Goal: Communication & Community: Answer question/provide support

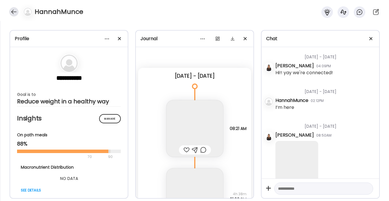
scroll to position [3338, 0]
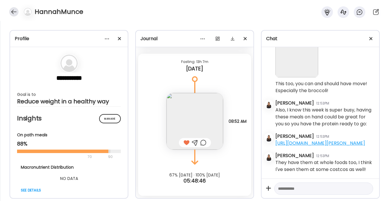
click at [10, 10] on div at bounding box center [13, 11] width 9 height 9
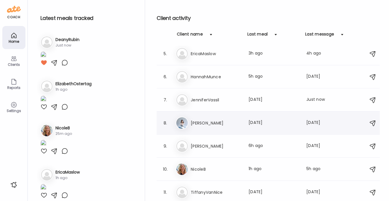
scroll to position [0, 0]
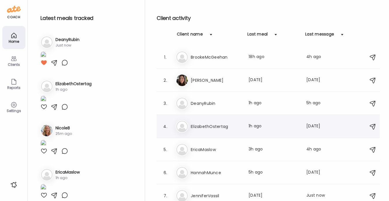
click at [208, 125] on h3 "ElizabethOstertag" at bounding box center [216, 126] width 51 height 7
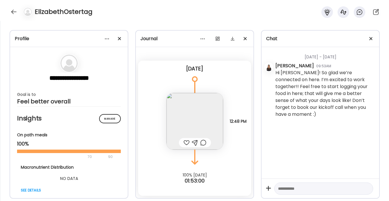
click at [184, 123] on img at bounding box center [194, 121] width 57 height 57
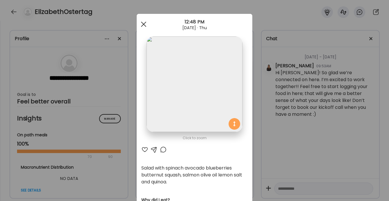
click at [141, 24] on span at bounding box center [143, 24] width 5 height 5
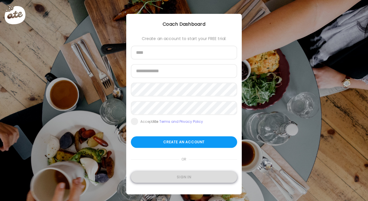
type input "**********"
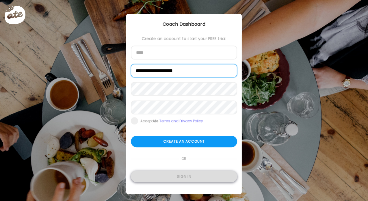
type input "**********"
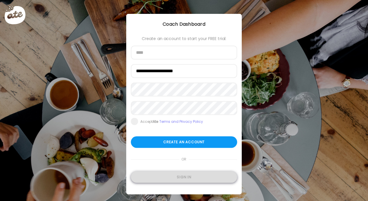
type input "**********"
click at [168, 175] on div "Sign in" at bounding box center [184, 177] width 106 height 12
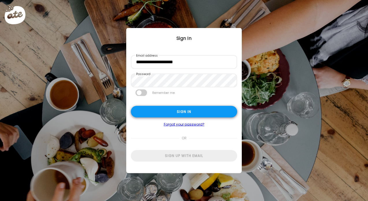
click at [170, 111] on div "Sign in" at bounding box center [184, 112] width 106 height 12
type textarea "**********"
type input "**********"
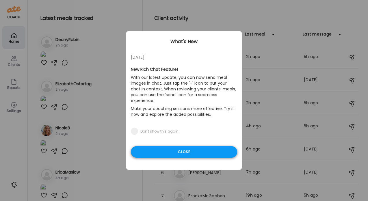
click at [171, 146] on div "Close" at bounding box center [184, 152] width 106 height 12
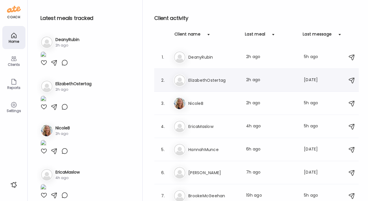
click at [201, 79] on h3 "ElizabethOstertag" at bounding box center [213, 80] width 51 height 7
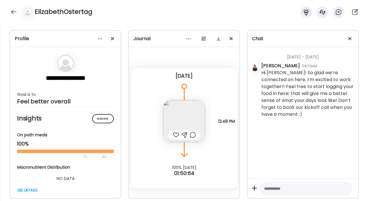
click at [269, 189] on textarea at bounding box center [301, 188] width 74 height 7
type textarea "**********"
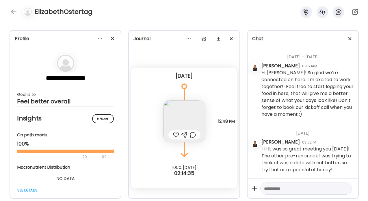
scroll to position [1, 0]
click at [274, 191] on textarea at bounding box center [301, 188] width 74 height 7
type textarea "**********"
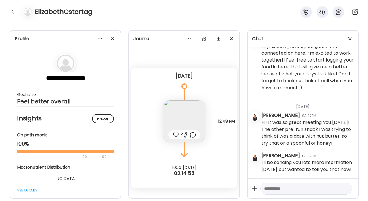
scroll to position [34, 0]
click at [175, 135] on div at bounding box center [176, 134] width 6 height 7
click at [285, 184] on div at bounding box center [306, 189] width 92 height 12
click at [276, 188] on textarea at bounding box center [301, 188] width 74 height 7
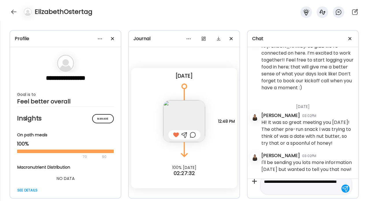
type textarea "**********"
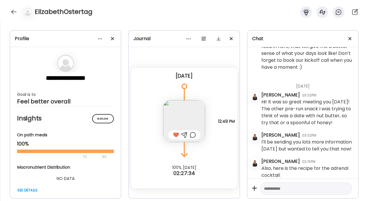
scroll to position [60, 0]
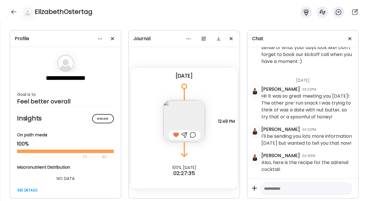
click at [268, 184] on div at bounding box center [306, 189] width 92 height 12
click at [265, 187] on textarea at bounding box center [301, 188] width 74 height 7
paste textarea "**********"
type textarea "**********"
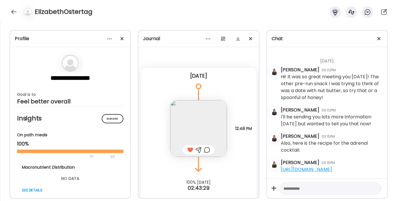
scroll to position [80, 0]
click at [198, 121] on img at bounding box center [198, 128] width 57 height 57
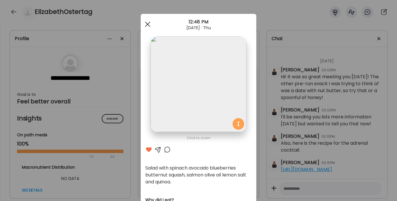
click at [148, 25] on div at bounding box center [148, 24] width 12 height 12
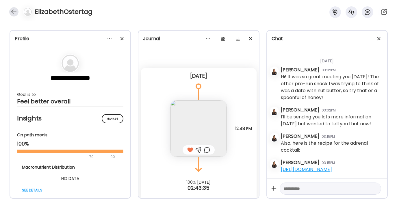
click at [16, 9] on div at bounding box center [13, 11] width 9 height 9
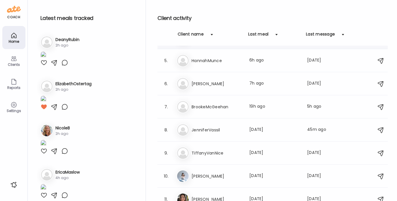
scroll to position [96, 0]
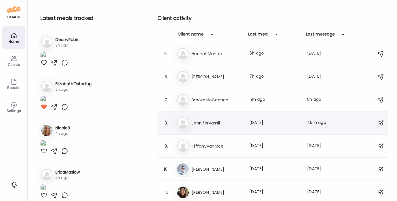
click at [210, 123] on h3 "JenniferVassil" at bounding box center [217, 123] width 51 height 7
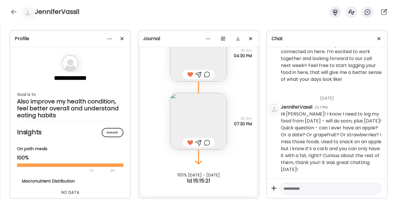
scroll to position [28, 0]
click at [294, 187] on textarea at bounding box center [325, 188] width 84 height 7
paste textarea "**********"
type textarea "**********"
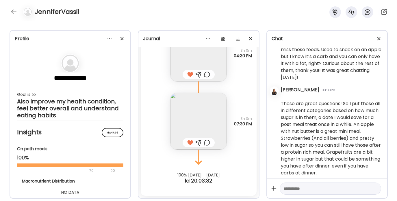
scroll to position [124, 0]
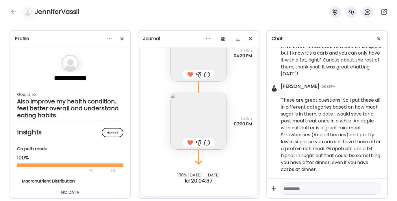
click at [306, 184] on div at bounding box center [330, 189] width 101 height 12
click at [305, 185] on textarea at bounding box center [325, 188] width 84 height 7
paste textarea "**********"
type textarea "**********"
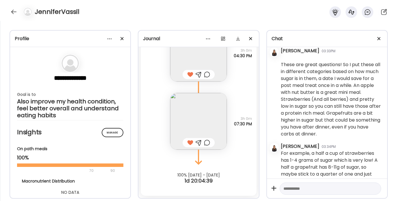
scroll to position [171, 0]
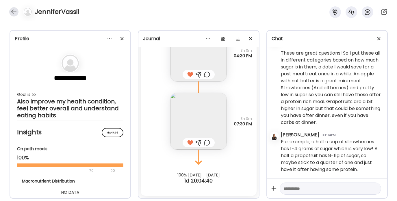
click at [14, 9] on div at bounding box center [13, 11] width 9 height 9
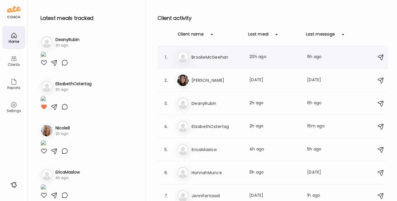
click at [210, 58] on h3 "BrookeMcGeehan" at bounding box center [217, 57] width 51 height 7
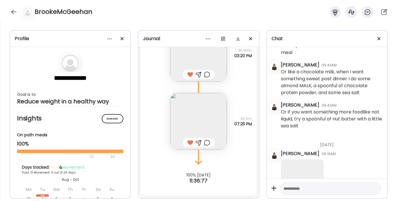
scroll to position [2983, 0]
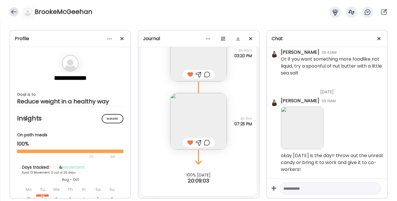
click at [14, 11] on div at bounding box center [13, 11] width 9 height 9
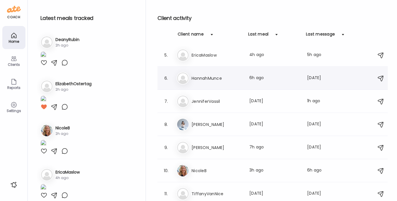
scroll to position [95, 0]
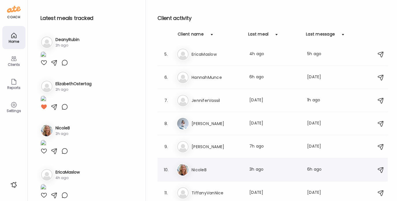
click at [202, 164] on div "Ni NicoleB Last meal: 3h ago Last message: 6h ago You: Love this!" at bounding box center [274, 170] width 194 height 13
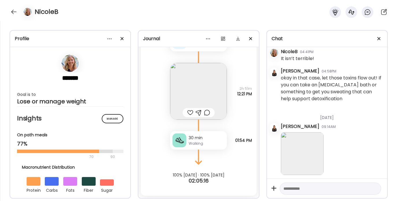
scroll to position [1261, 0]
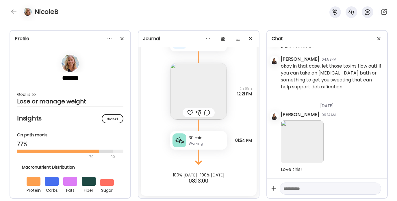
click at [194, 96] on img at bounding box center [198, 91] width 57 height 57
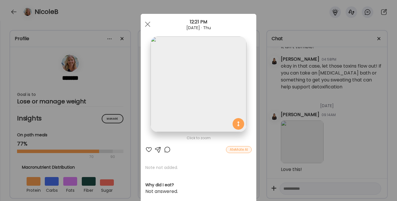
click at [147, 148] on div at bounding box center [148, 149] width 7 height 7
click at [147, 23] on span at bounding box center [147, 24] width 5 height 5
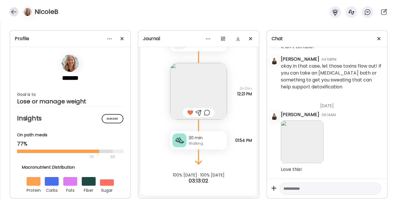
click at [14, 10] on div at bounding box center [13, 11] width 9 height 9
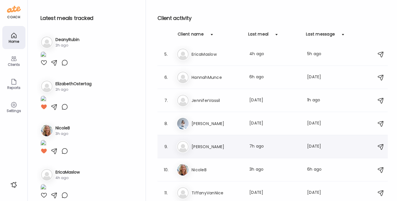
scroll to position [96, 0]
click at [216, 192] on h3 "TiffanyVanNice" at bounding box center [217, 192] width 51 height 7
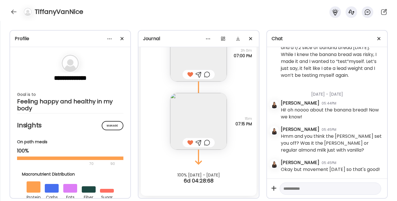
scroll to position [6997, 0]
click at [290, 187] on textarea at bounding box center [325, 188] width 84 height 7
type textarea "**********"
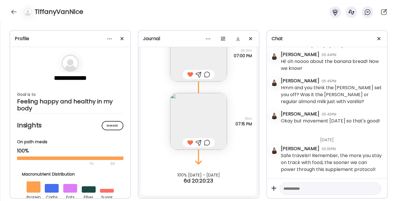
scroll to position [7046, 0]
click at [10, 12] on div at bounding box center [13, 11] width 9 height 9
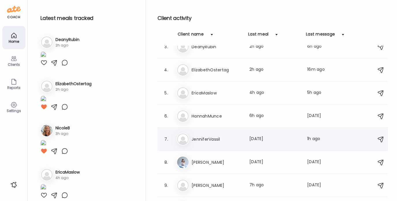
scroll to position [45, 0]
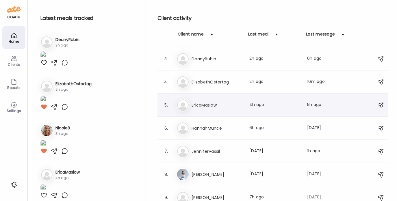
click at [213, 106] on h3 "EricaMaslow" at bounding box center [217, 105] width 51 height 7
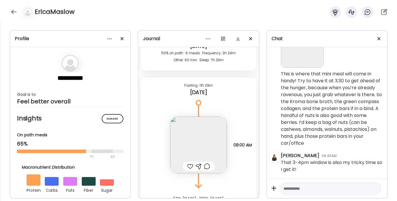
scroll to position [2619, 0]
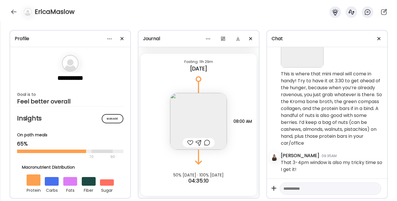
click at [194, 116] on img at bounding box center [198, 121] width 57 height 57
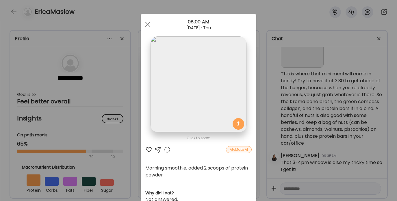
click at [145, 150] on div at bounding box center [148, 149] width 7 height 7
click at [156, 148] on div at bounding box center [158, 149] width 7 height 7
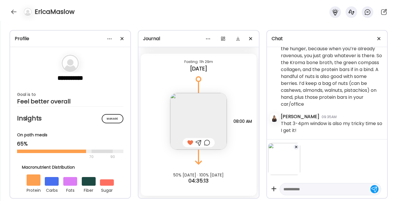
click at [298, 188] on textarea at bounding box center [325, 189] width 84 height 7
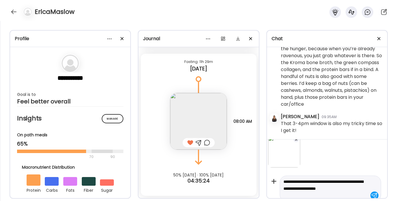
scroll to position [14, 0]
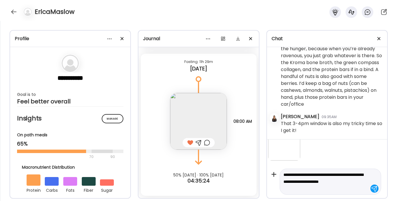
type textarea "**********"
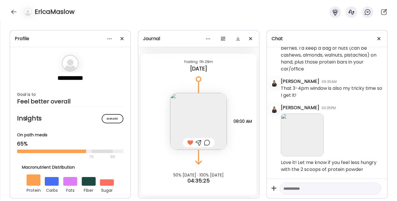
scroll to position [1195, 0]
click at [14, 12] on div at bounding box center [13, 11] width 9 height 9
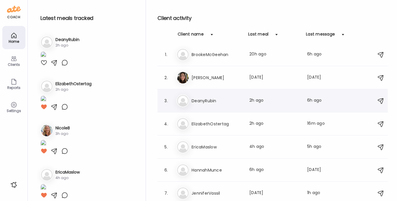
scroll to position [2, 0]
click at [223, 98] on h3 "DeanyRubin" at bounding box center [217, 101] width 51 height 7
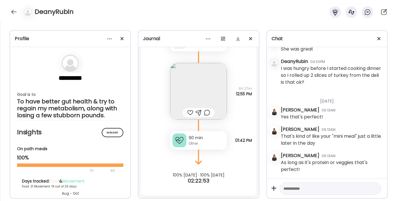
scroll to position [2441, 0]
click at [189, 112] on div at bounding box center [190, 112] width 6 height 7
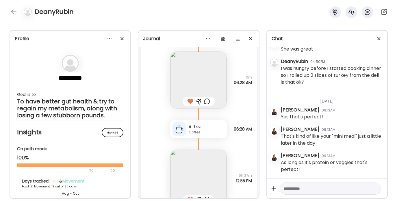
scroll to position [6741, 0]
click at [11, 10] on div at bounding box center [13, 11] width 9 height 9
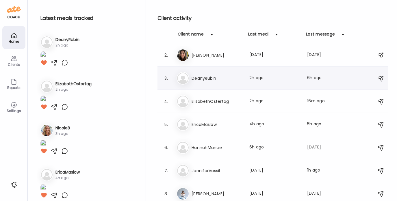
scroll to position [25, 0]
click at [218, 98] on h3 "ElizabethOstertag" at bounding box center [217, 101] width 51 height 7
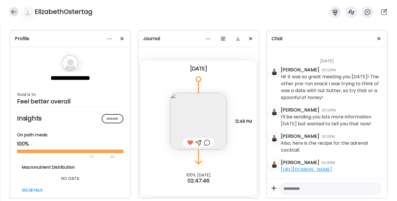
click at [12, 14] on div at bounding box center [13, 11] width 9 height 9
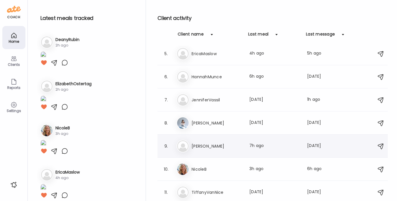
click at [207, 140] on div "Ma MaryKate Last meal: 7h ago Last message: 1d ago You: Perfect!" at bounding box center [274, 146] width 194 height 13
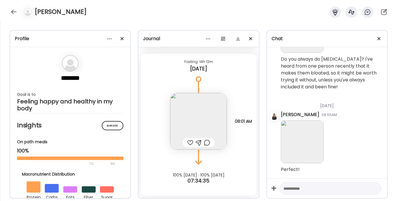
click at [187, 142] on div at bounding box center [190, 142] width 6 height 7
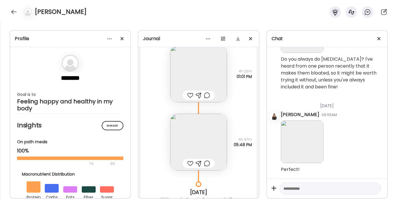
click at [194, 81] on img at bounding box center [198, 74] width 57 height 57
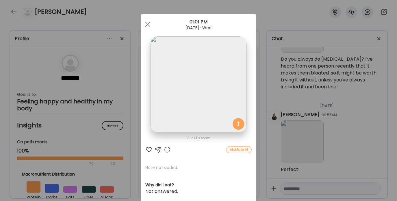
click at [145, 149] on div at bounding box center [148, 149] width 7 height 7
click at [144, 26] on div at bounding box center [148, 24] width 12 height 12
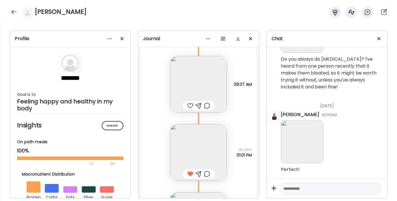
click at [189, 109] on div at bounding box center [190, 105] width 6 height 7
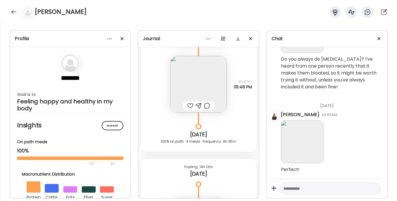
click at [188, 109] on div at bounding box center [190, 105] width 6 height 7
click at [15, 10] on div at bounding box center [13, 11] width 9 height 9
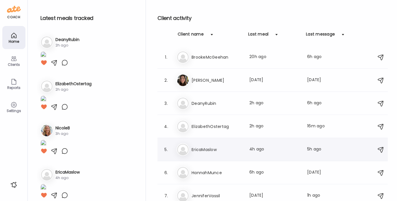
click at [209, 152] on h3 "EricaMaslow" at bounding box center [217, 149] width 51 height 7
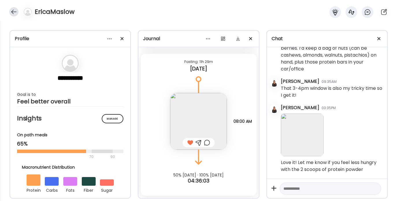
click at [15, 11] on div at bounding box center [13, 11] width 9 height 9
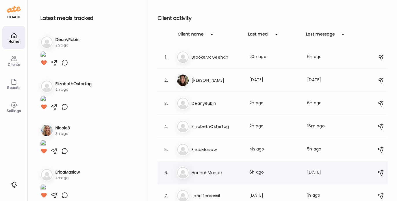
click at [204, 167] on div "Ha HannahMunce Last meal: 6h ago Last message: 1d ago You: They have them at wh…" at bounding box center [274, 172] width 194 height 13
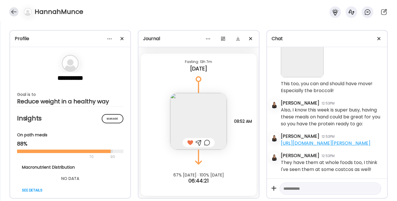
click at [11, 13] on div at bounding box center [13, 11] width 9 height 9
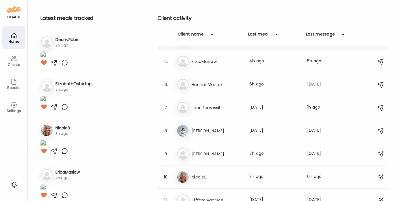
scroll to position [96, 0]
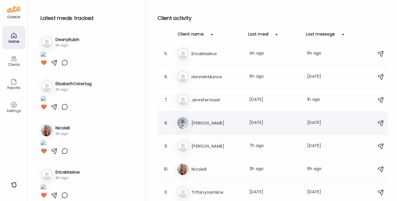
click at [212, 126] on h3 "[PERSON_NAME]" at bounding box center [217, 123] width 51 height 7
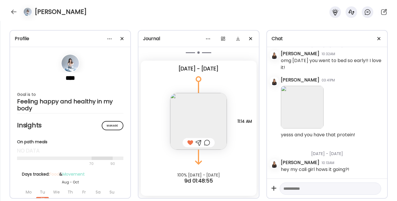
scroll to position [14405, 0]
click at [11, 13] on div at bounding box center [13, 11] width 9 height 9
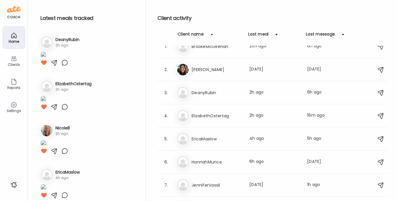
scroll to position [0, 0]
